Goal: Task Accomplishment & Management: Manage account settings

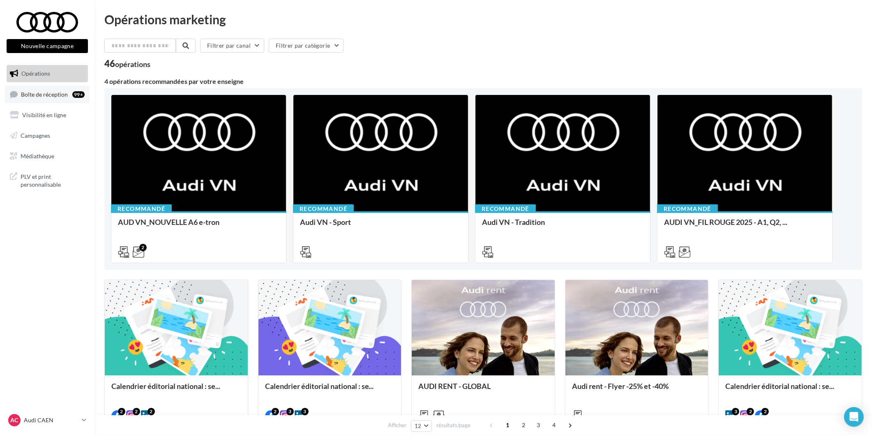
click at [85, 90] on div "99+" at bounding box center [80, 94] width 16 height 12
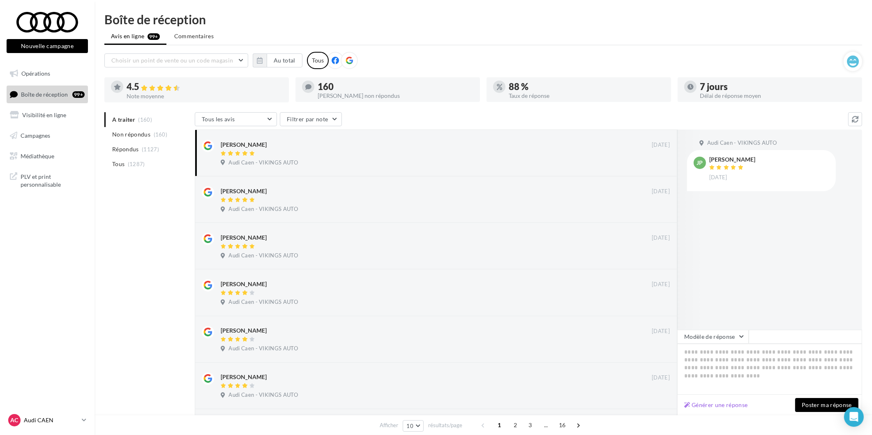
click at [46, 417] on p "Audi CAEN" at bounding box center [51, 420] width 55 height 8
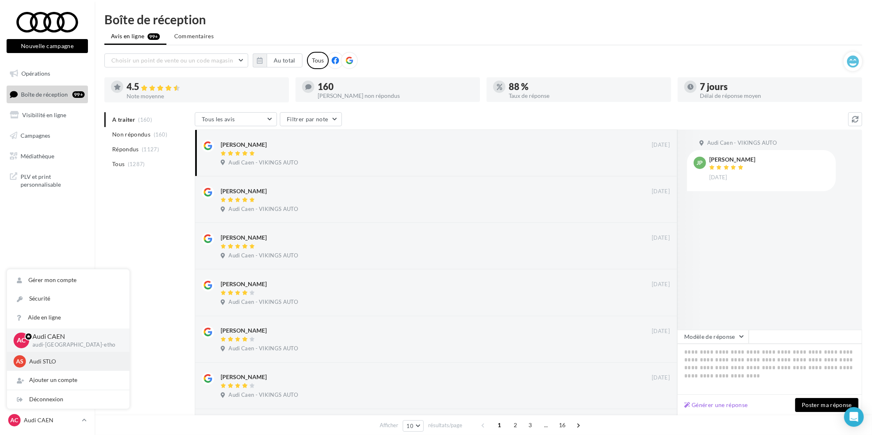
click at [52, 363] on p "Audi STLO" at bounding box center [74, 361] width 90 height 8
